Goal: Task Accomplishment & Management: Manage account settings

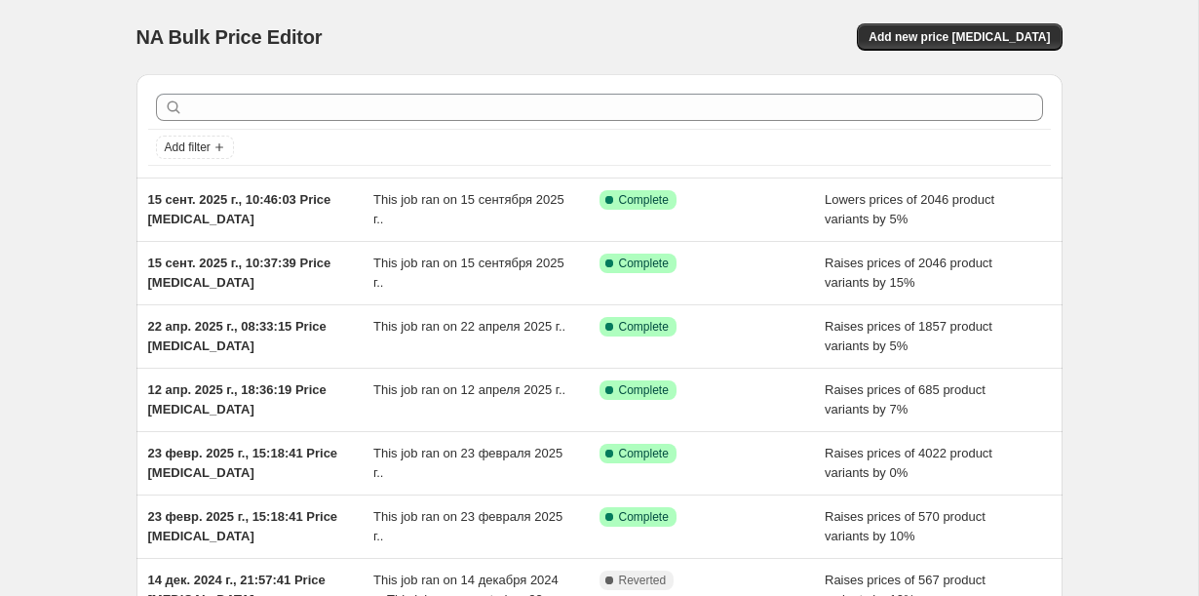
click at [80, 164] on div "NA Bulk Price Editor. This page is ready NA Bulk Price Editor Add new price [ME…" at bounding box center [599, 521] width 1198 height 1043
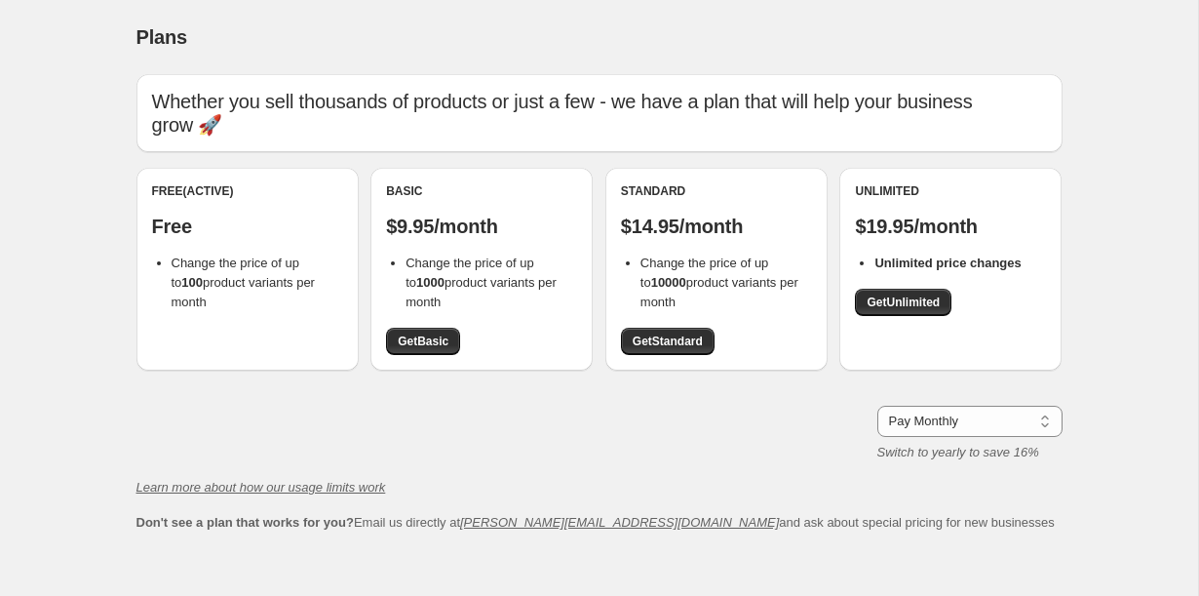
click at [213, 303] on div "Free (Active) Free Change the price of up to 100 product variants per month" at bounding box center [248, 269] width 222 height 203
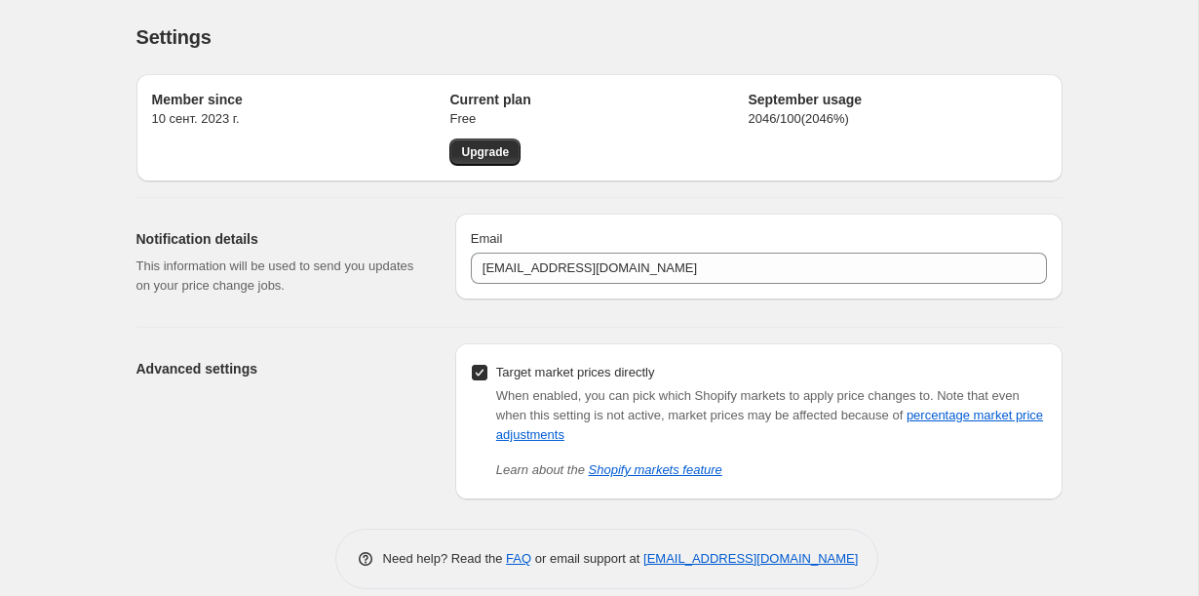
click at [561, 393] on span "When enabled, you can pick which Shopify markets to apply price changes to." at bounding box center [715, 395] width 438 height 15
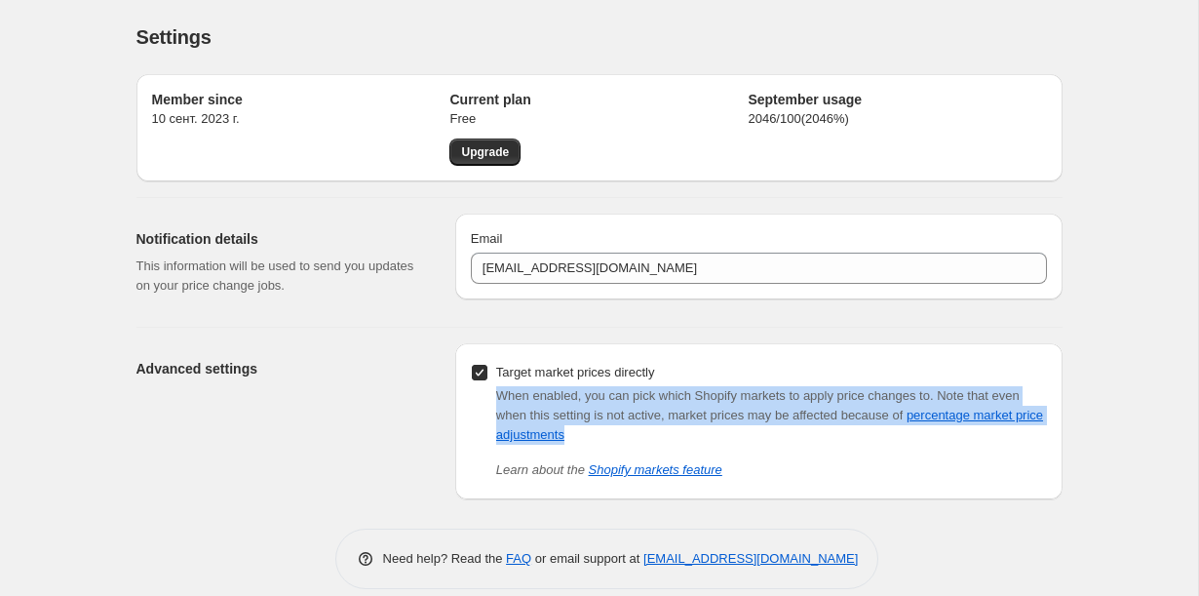
click at [561, 393] on span "When enabled, you can pick which Shopify markets to apply price changes to." at bounding box center [715, 395] width 438 height 15
click at [485, 373] on input "Target market prices directly" at bounding box center [480, 373] width 16 height 16
checkbox input "false"
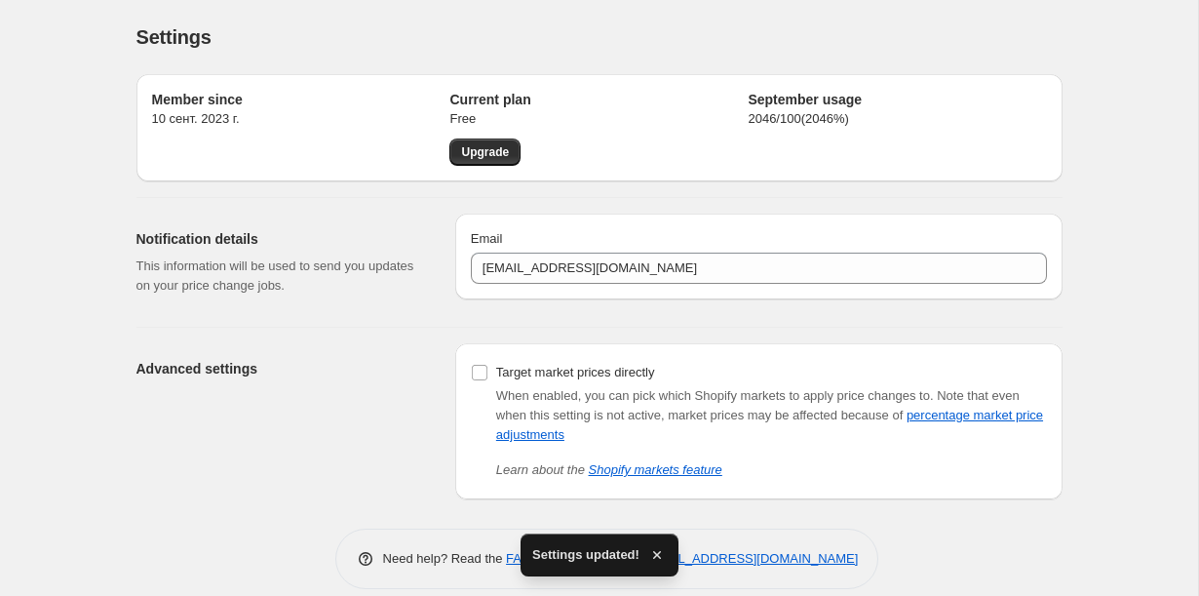
click at [707, 182] on div "Member since 10 сент. 2023 г. Current plan Free Upgrade September usage 2046 / …" at bounding box center [592, 279] width 942 height 441
